Goal: Information Seeking & Learning: Find specific fact

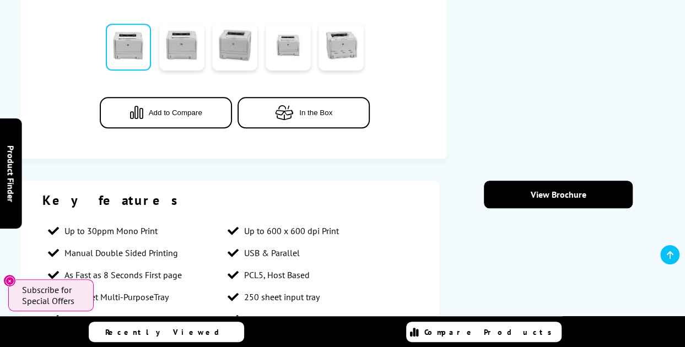
scroll to position [386, 0]
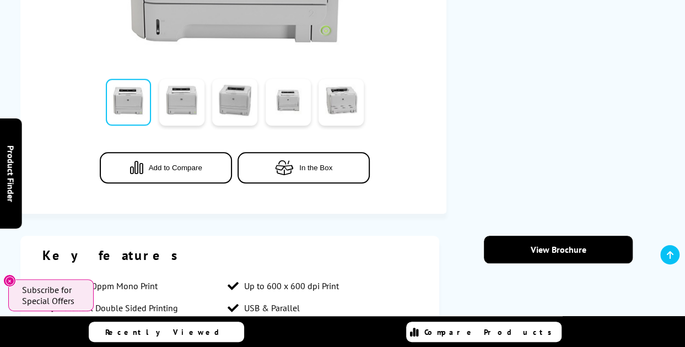
click at [194, 168] on span "Add to Compare" at bounding box center [175, 168] width 53 height 8
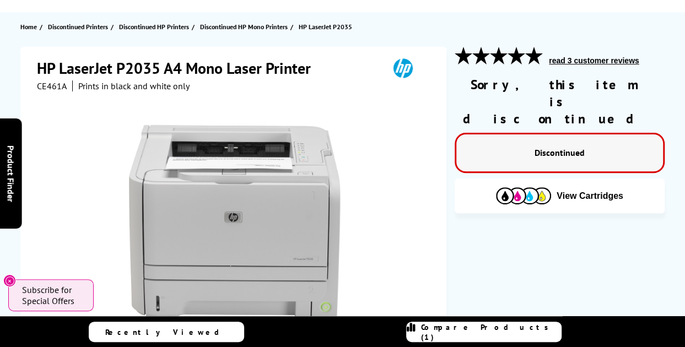
scroll to position [0, 0]
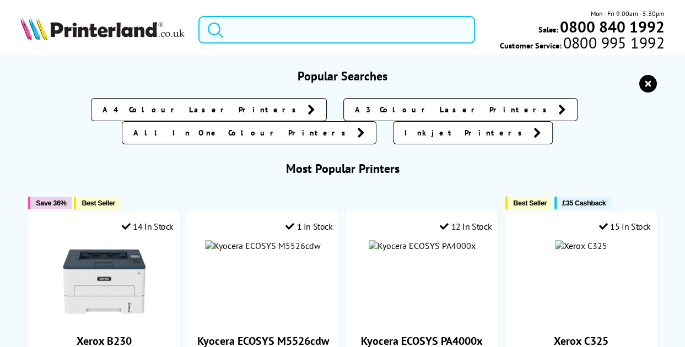
click at [264, 28] on input "search" at bounding box center [337, 30] width 277 height 28
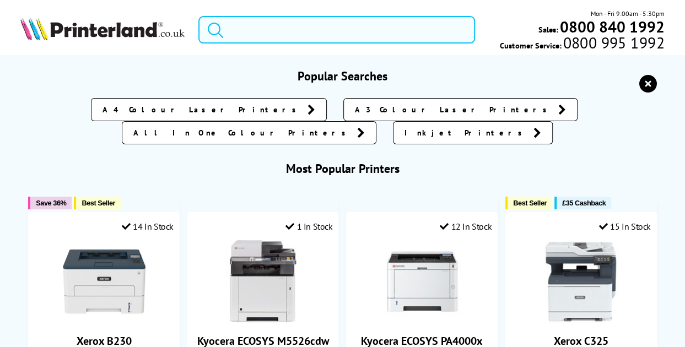
paste input "CE461A#B19"
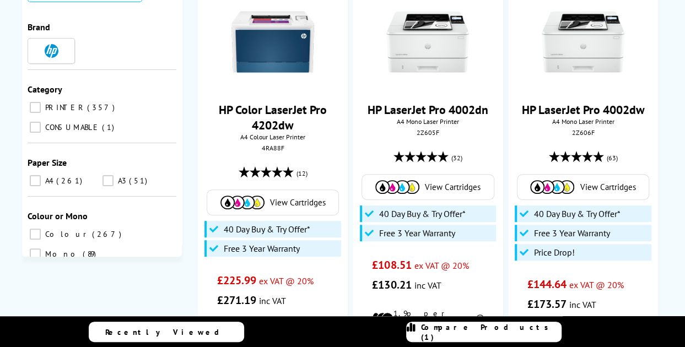
scroll to position [221, 0]
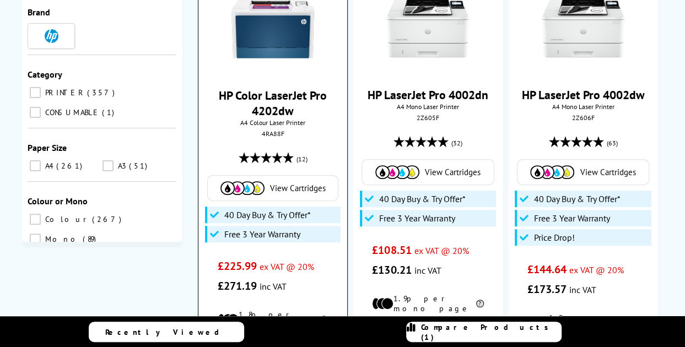
type input "CE461A#B19"
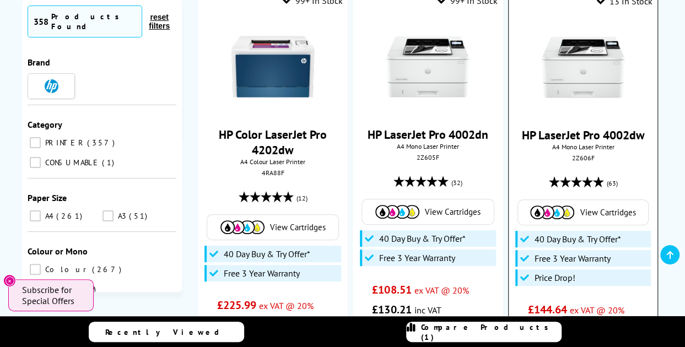
scroll to position [165, 0]
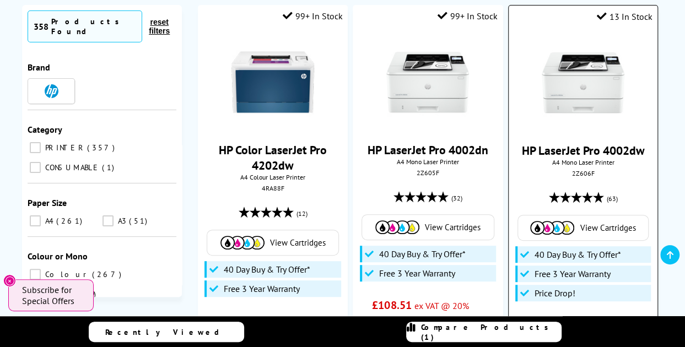
click at [595, 89] on img at bounding box center [583, 82] width 83 height 83
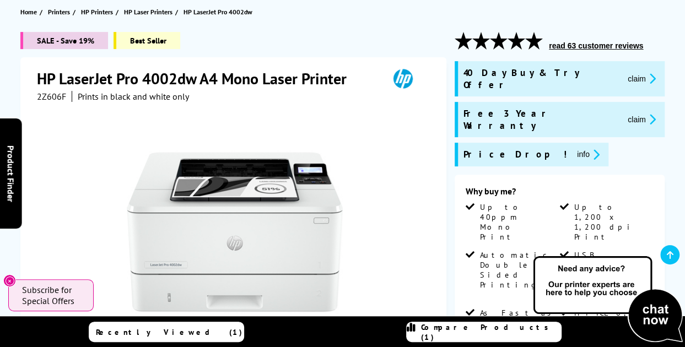
scroll to position [110, 0]
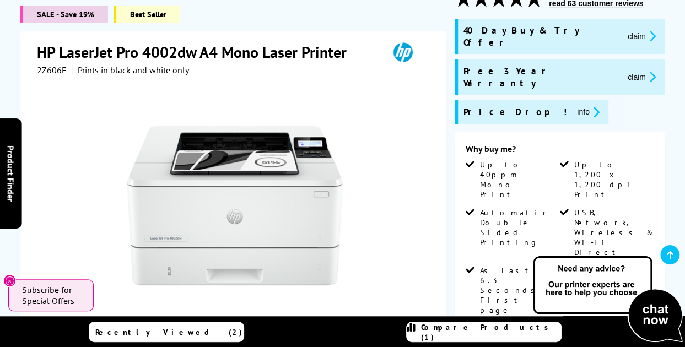
scroll to position [165, 0]
drag, startPoint x: 65, startPoint y: 71, endPoint x: 38, endPoint y: 71, distance: 27.6
click at [38, 71] on span "2Z606F" at bounding box center [51, 70] width 29 height 11
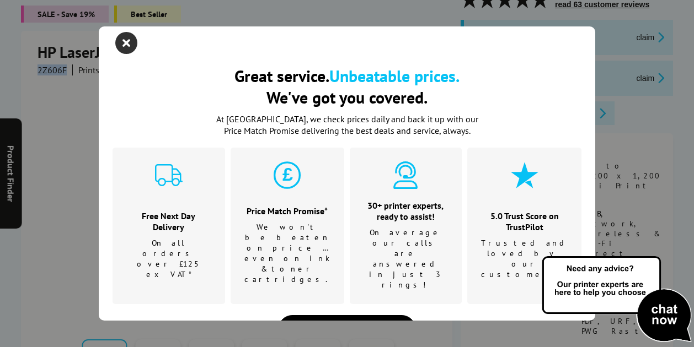
click at [126, 43] on icon "close modal" at bounding box center [126, 43] width 22 height 22
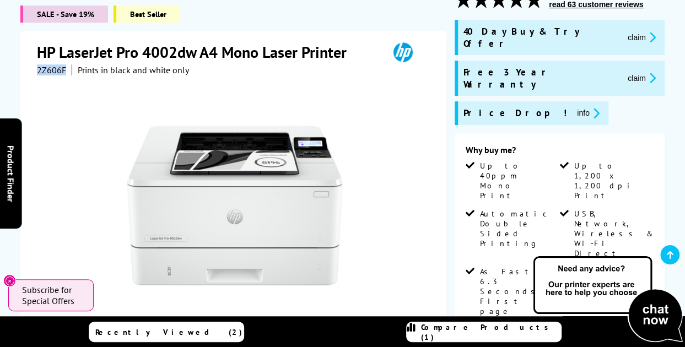
copy span "2Z606F"
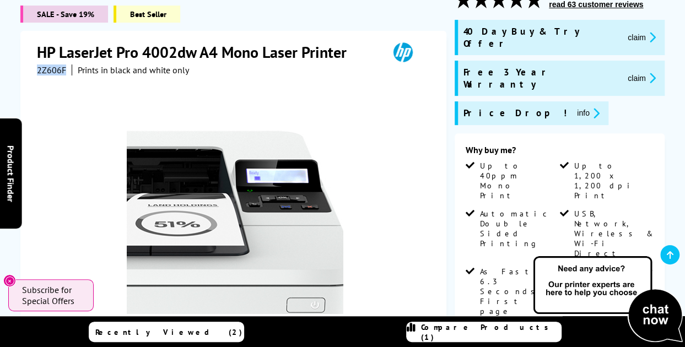
scroll to position [55, 0]
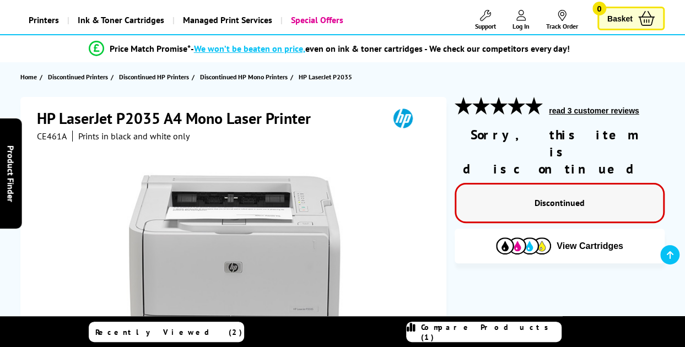
scroll to position [55, 0]
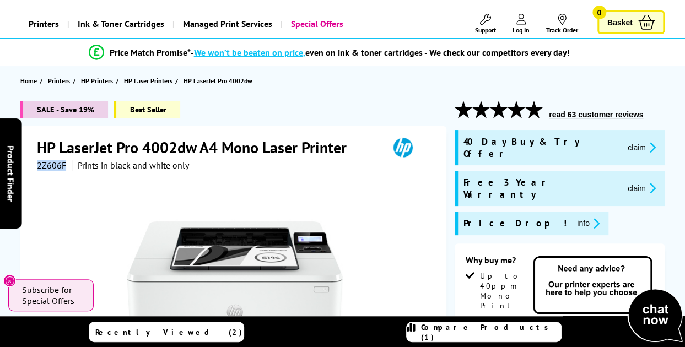
drag, startPoint x: 63, startPoint y: 164, endPoint x: 38, endPoint y: 168, distance: 26.1
click at [38, 168] on span "2Z606F" at bounding box center [51, 165] width 29 height 11
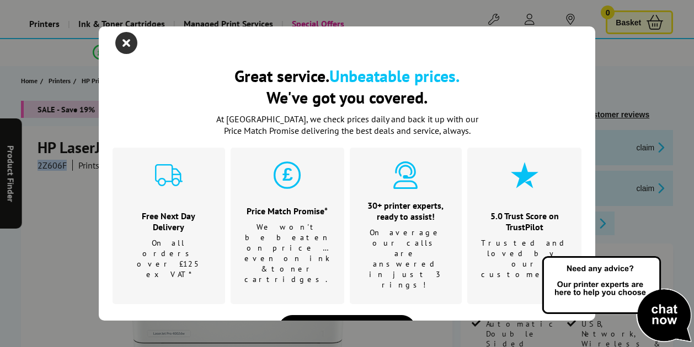
click at [131, 44] on icon "close modal" at bounding box center [126, 43] width 22 height 22
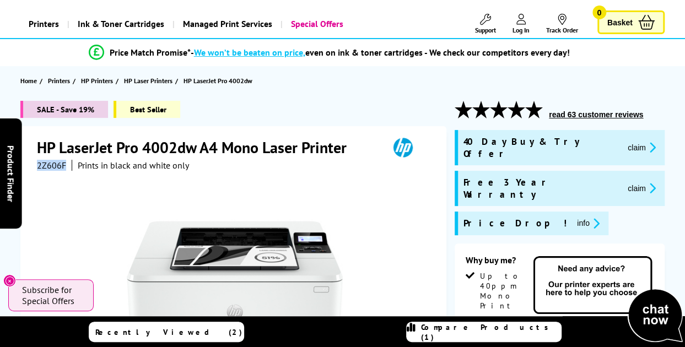
copy span "2Z606F"
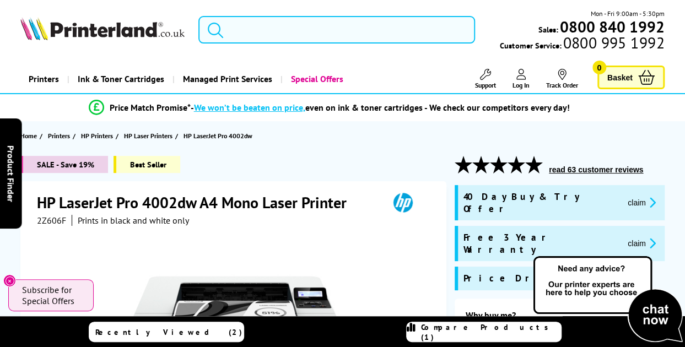
click at [291, 35] on input "search" at bounding box center [337, 30] width 277 height 28
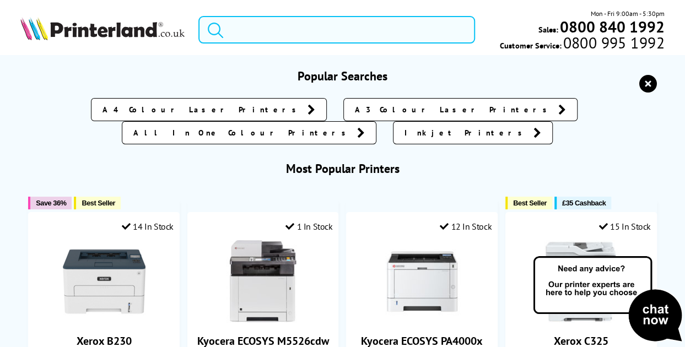
paste input "2Z606F"
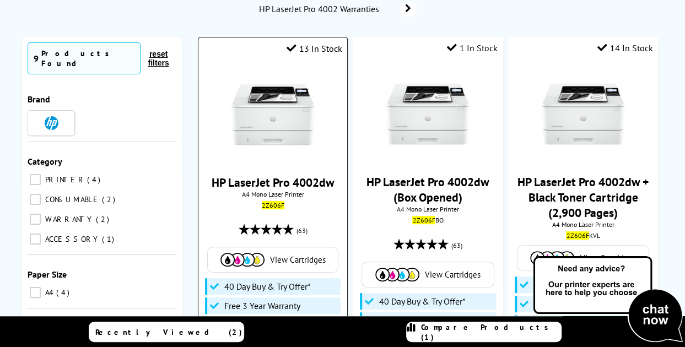
scroll to position [110, 0]
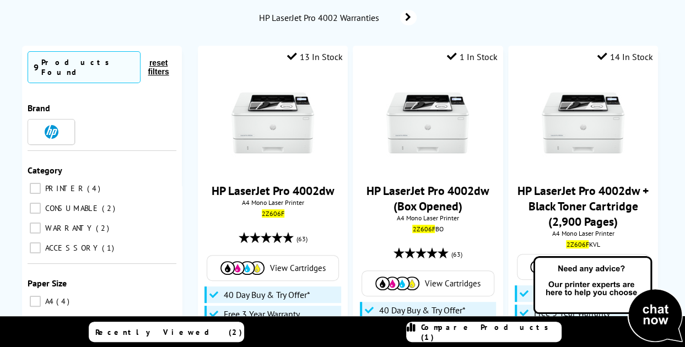
type input "2Z606F"
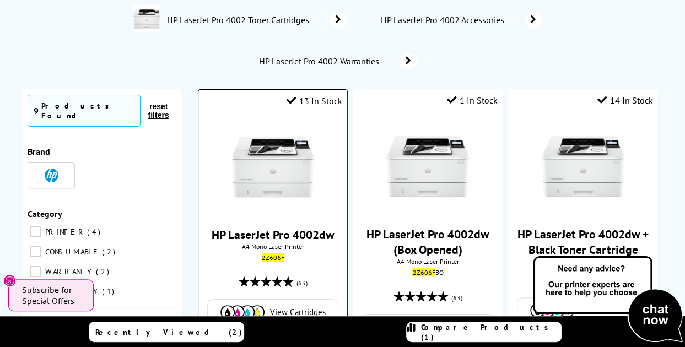
scroll to position [0, 0]
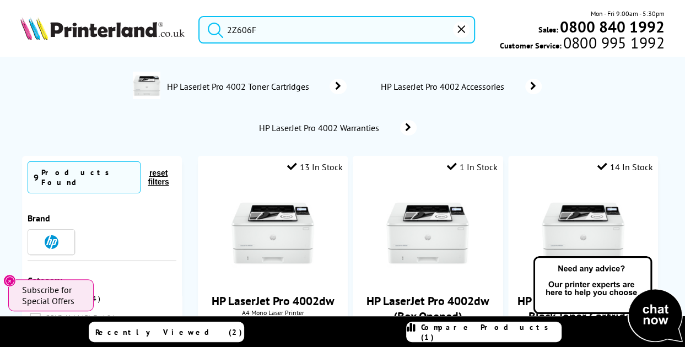
drag, startPoint x: 266, startPoint y: 28, endPoint x: 227, endPoint y: 29, distance: 38.6
click at [228, 29] on input "2Z606F" at bounding box center [337, 30] width 277 height 28
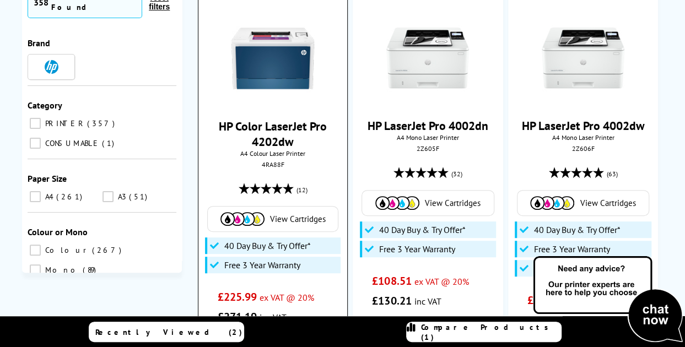
scroll to position [165, 0]
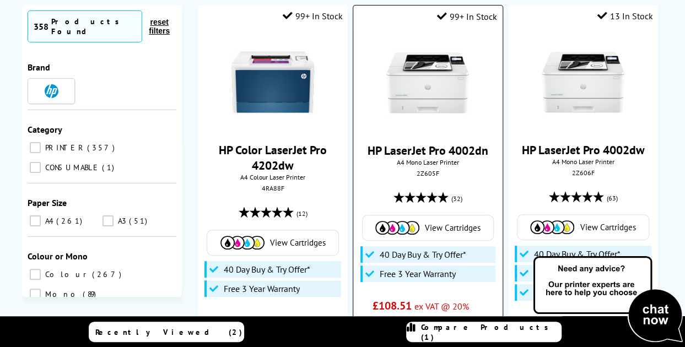
type input "CE461A#B19"
click at [413, 77] on img at bounding box center [428, 82] width 83 height 83
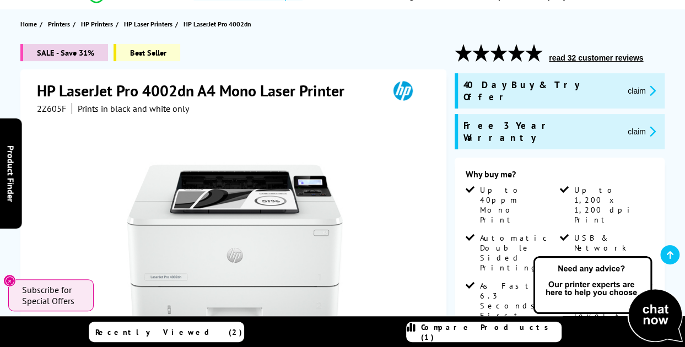
scroll to position [110, 0]
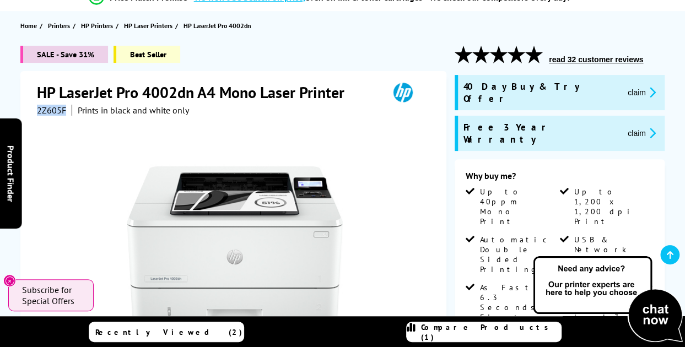
drag, startPoint x: 67, startPoint y: 111, endPoint x: 36, endPoint y: 112, distance: 30.9
click at [36, 112] on div "HP LaserJet Pro 4002dn A4 Mono Laser Printer 2Z605F Prints in black and white o…" at bounding box center [233, 308] width 426 height 475
copy span "2Z605F"
